Goal: Task Accomplishment & Management: Use online tool/utility

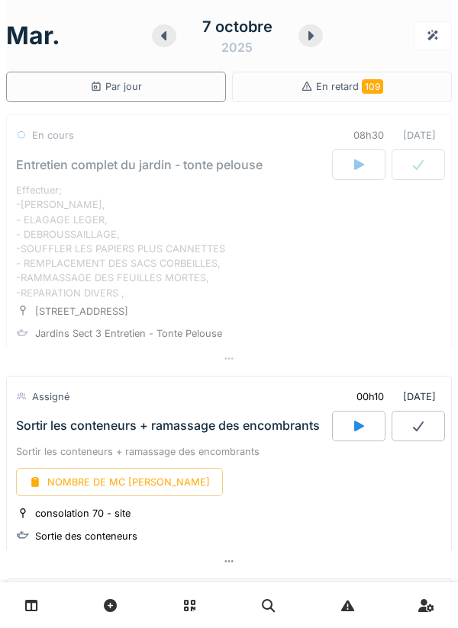
scroll to position [53, 0]
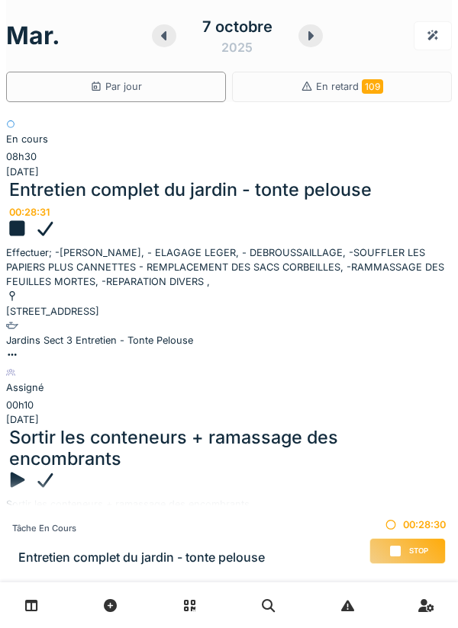
click at [16, 356] on icon at bounding box center [12, 355] width 8 height 2
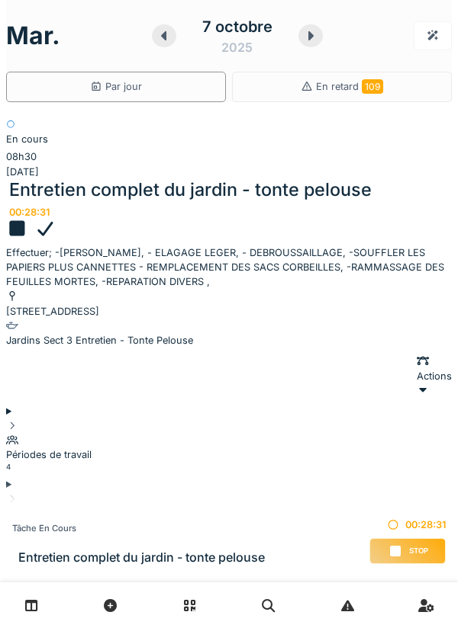
scroll to position [53, 0]
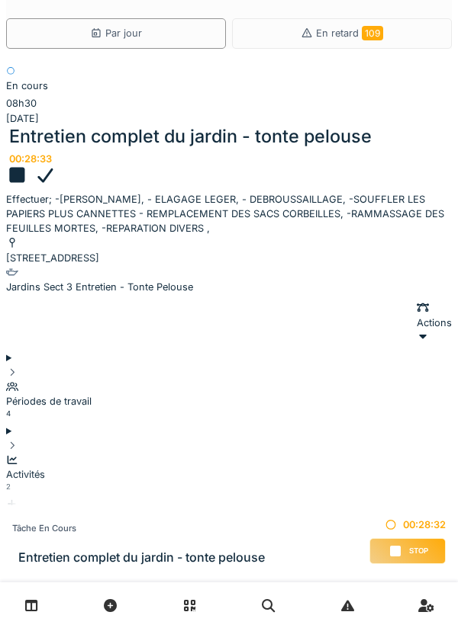
click at [402, 497] on div "Ajouter" at bounding box center [228, 511] width 445 height 29
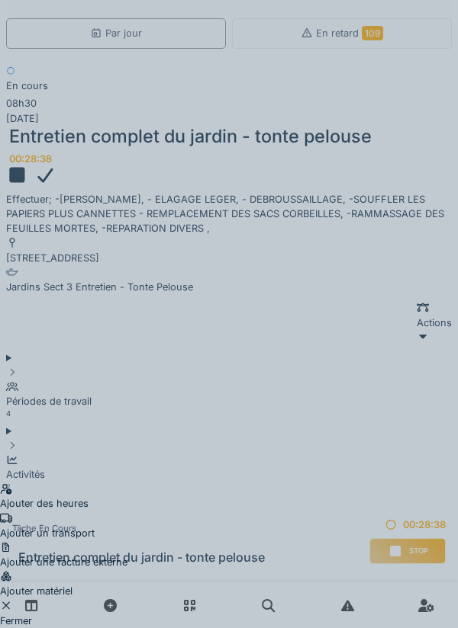
click at [267, 35] on div "Ajouter des heures Ajouter un transport Ajouter une facture externe Ajouter mat…" at bounding box center [229, 314] width 458 height 628
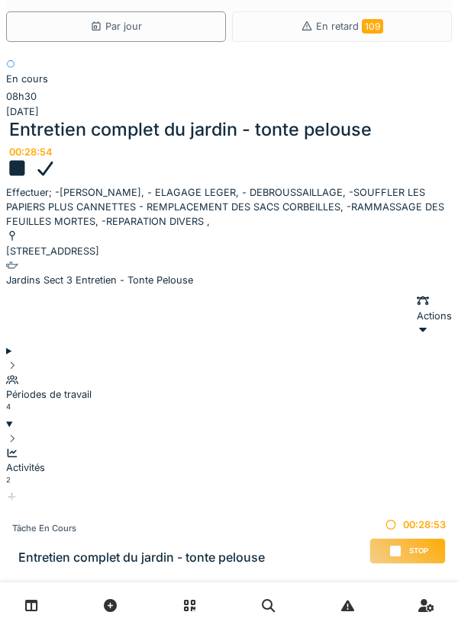
scroll to position [61, 0]
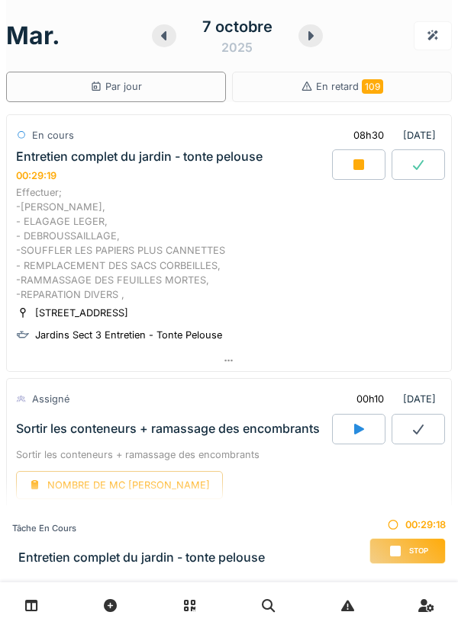
click at [224, 368] on div at bounding box center [229, 361] width 444 height 22
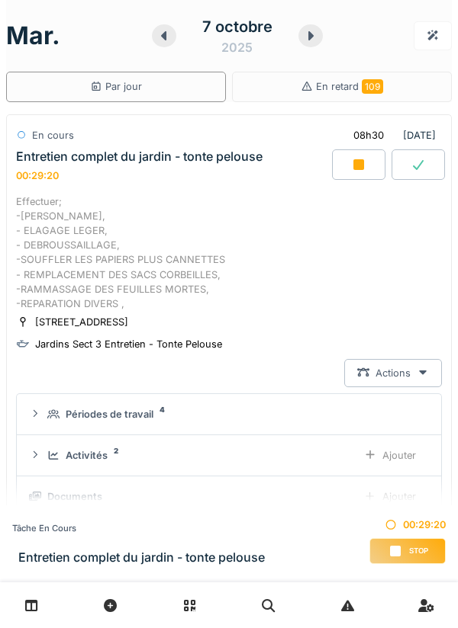
scroll to position [53, 0]
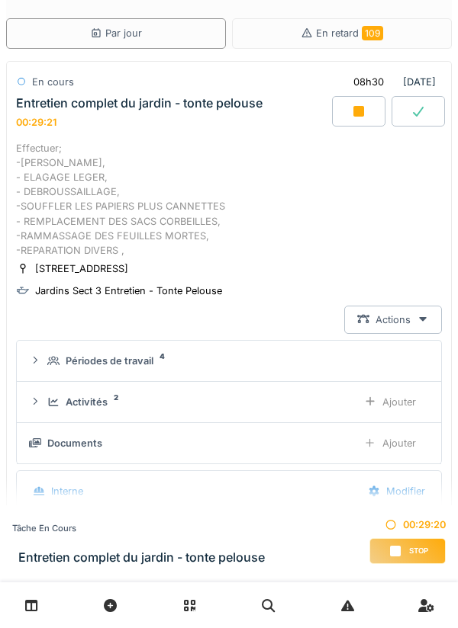
click at [397, 446] on div "Ajouter" at bounding box center [390, 443] width 78 height 28
click at [397, 436] on div "Ajouter" at bounding box center [390, 443] width 78 height 28
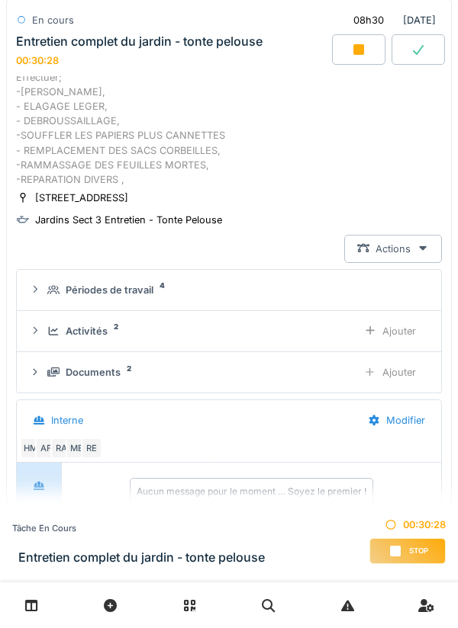
scroll to position [140, 0]
